Goal: Transaction & Acquisition: Purchase product/service

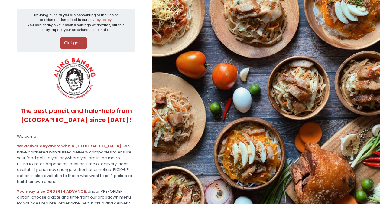
click at [70, 45] on button "Ok, I got it" at bounding box center [73, 42] width 27 height 11
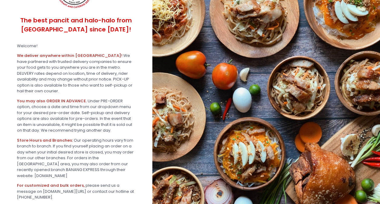
scroll to position [103, 0]
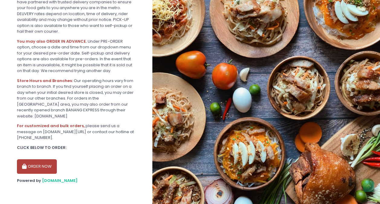
click at [32, 164] on button "ORDER NOW" at bounding box center [37, 166] width 40 height 15
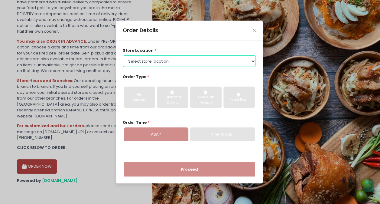
click at [159, 61] on select "Select store location ALING [GEOGRAPHIC_DATA] - [GEOGRAPHIC_DATA][PERSON_NAME] …" at bounding box center [189, 60] width 133 height 11
select select "614aed71e4942a4c99b40621"
click at [123, 55] on select "Select store location ALING [GEOGRAPHIC_DATA] - [GEOGRAPHIC_DATA][PERSON_NAME] …" at bounding box center [189, 60] width 133 height 11
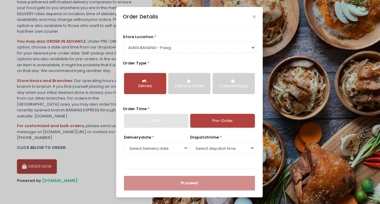
click at [159, 127] on div "store location * Select store location ALING [GEOGRAPHIC_DATA] - [GEOGRAPHIC_DA…" at bounding box center [189, 98] width 147 height 142
click at [173, 150] on select "Select Delivery date [DATE] [DATE] [DATE] [DATE] [DATE] [DATE] [DATE] [DATE] [D…" at bounding box center [156, 147] width 64 height 11
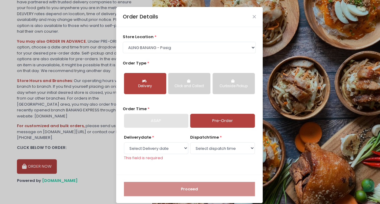
click at [256, 18] on div "Order Details" at bounding box center [189, 17] width 147 height 20
click at [255, 18] on div "Order Details" at bounding box center [189, 17] width 147 height 20
click at [253, 16] on div "Order Details" at bounding box center [189, 17] width 147 height 20
click at [249, 17] on div "Order Details" at bounding box center [189, 17] width 147 height 20
click at [252, 14] on div "Order Details" at bounding box center [189, 17] width 147 height 20
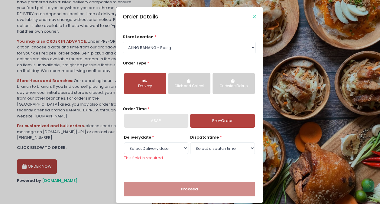
click at [253, 17] on icon "Close" at bounding box center [254, 17] width 3 height 5
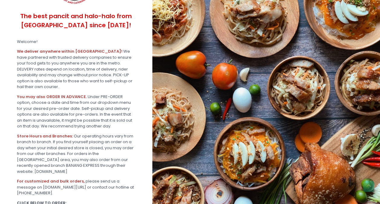
scroll to position [0, 0]
